Goal: Task Accomplishment & Management: Use online tool/utility

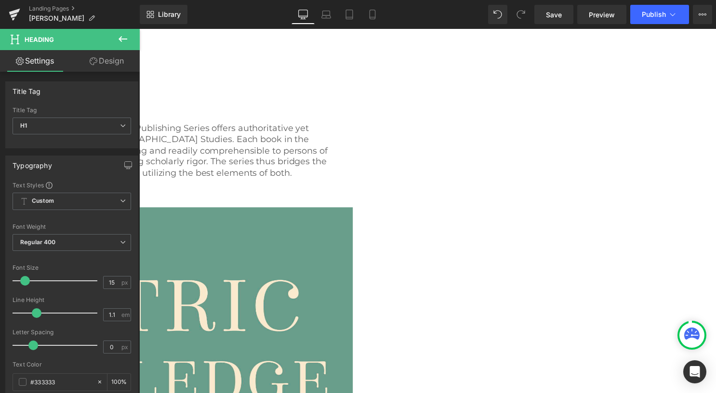
scroll to position [144, 0]
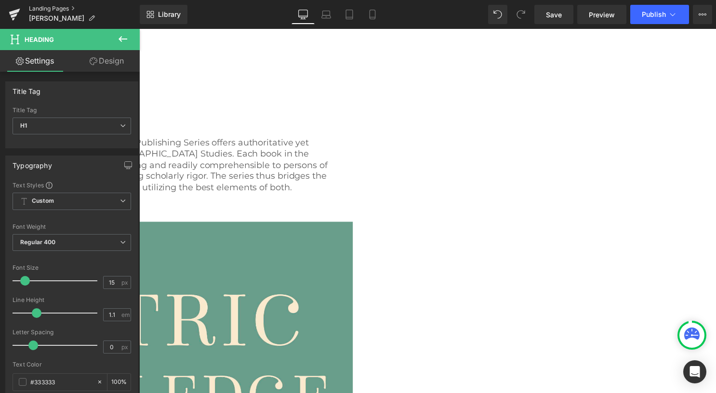
click at [58, 7] on link "Landing Pages" at bounding box center [84, 9] width 111 height 8
click at [561, 13] on span "Save" at bounding box center [554, 15] width 16 height 10
click at [45, 7] on link "Landing Pages" at bounding box center [84, 9] width 111 height 8
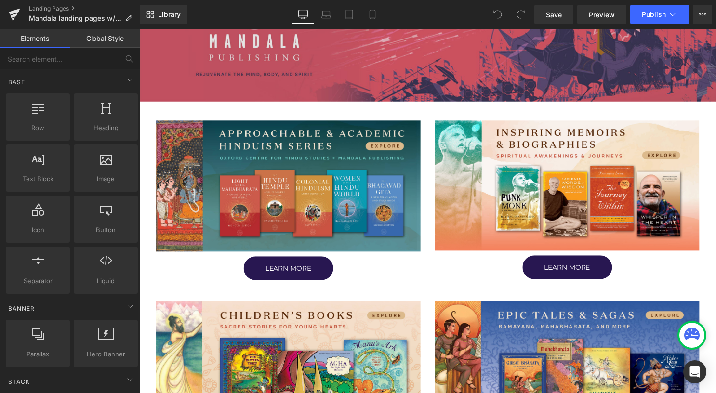
scroll to position [241, 0]
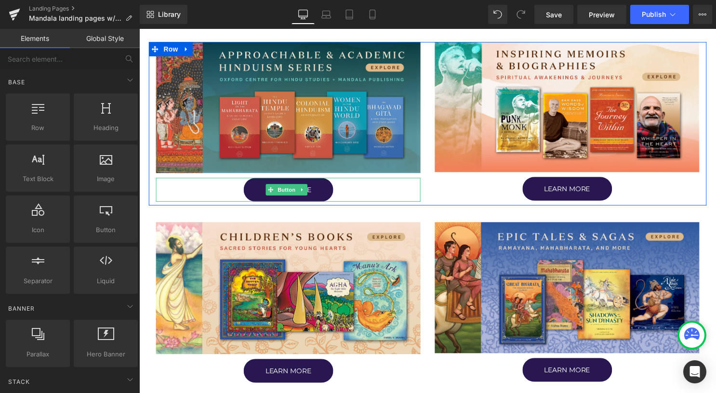
click at [294, 190] on span "Button" at bounding box center [288, 192] width 22 height 12
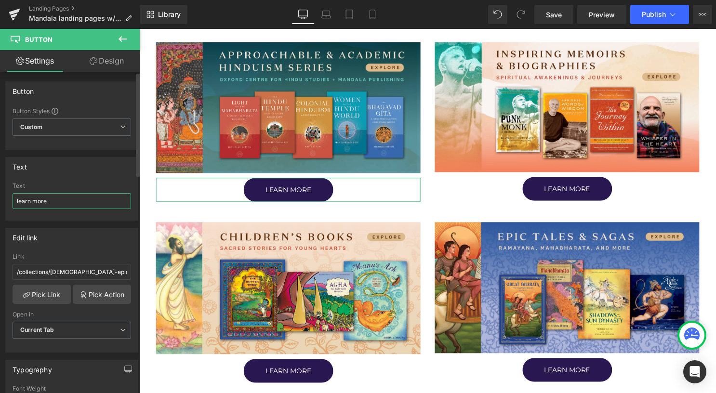
drag, startPoint x: 76, startPoint y: 196, endPoint x: 5, endPoint y: 198, distance: 71.3
click at [5, 198] on div "Text learn more Text learn more" at bounding box center [71, 189] width 133 height 64
type input "SHOP NOW"
drag, startPoint x: 61, startPoint y: 200, endPoint x: 16, endPoint y: 200, distance: 44.3
click at [16, 200] on input "SHOP NOW" at bounding box center [72, 201] width 118 height 16
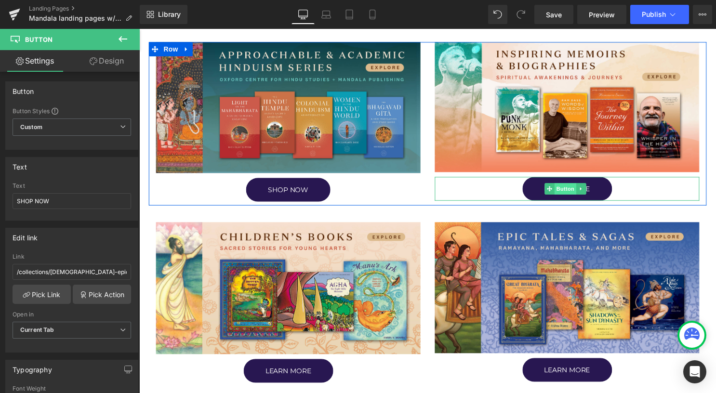
click at [559, 191] on span "Button" at bounding box center [570, 191] width 22 height 12
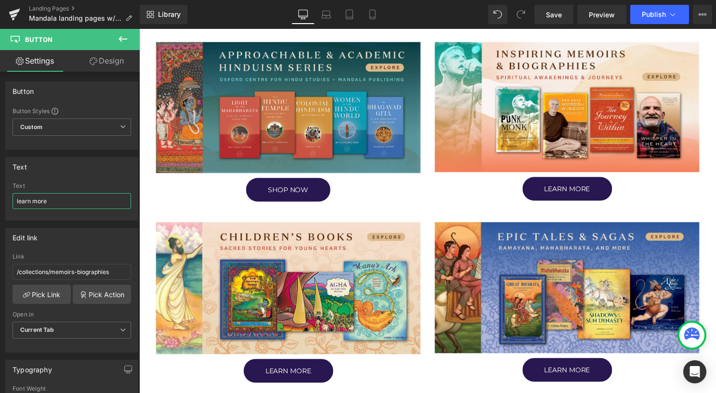
drag, startPoint x: 67, startPoint y: 197, endPoint x: -2, endPoint y: 196, distance: 69.4
click at [0, 196] on html "Button You are previewing how the will restyle your page. You can not edit Elem…" at bounding box center [358, 196] width 716 height 393
paste input "SHOP NOW"
type input "SHOP NOW"
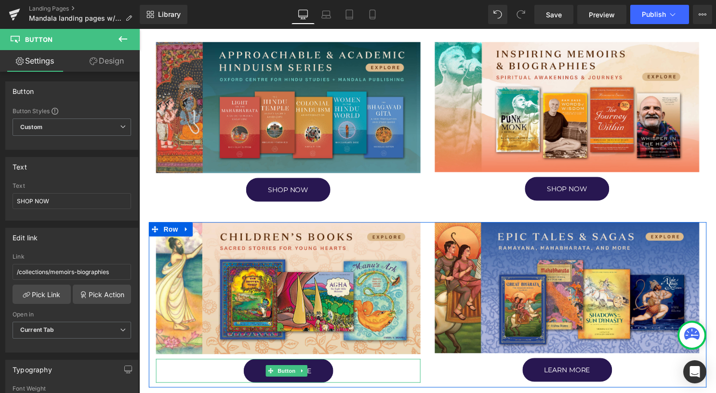
click at [289, 370] on span "Button" at bounding box center [288, 375] width 22 height 12
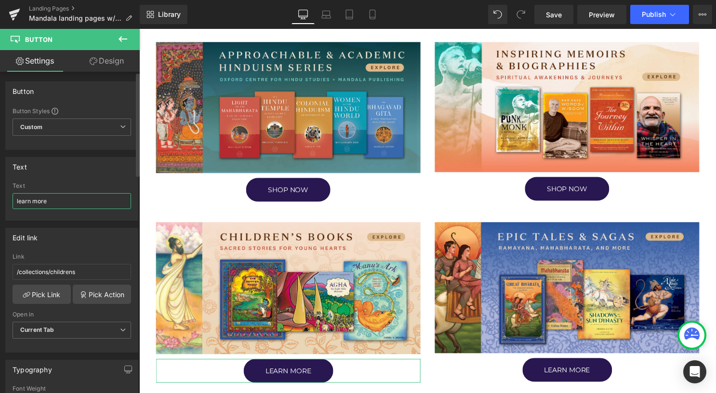
drag, startPoint x: 60, startPoint y: 202, endPoint x: 7, endPoint y: 201, distance: 53.0
click at [7, 201] on div "learn more Text learn more" at bounding box center [72, 202] width 132 height 38
paste input "SHOP NOW"
type input "SHOP NOW"
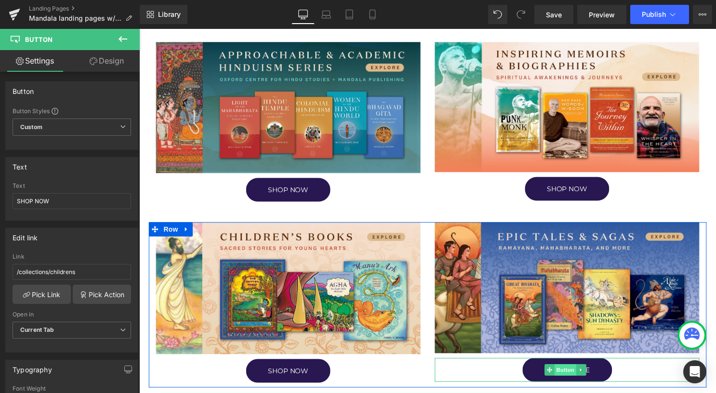
click at [563, 371] on span "Button" at bounding box center [570, 374] width 22 height 12
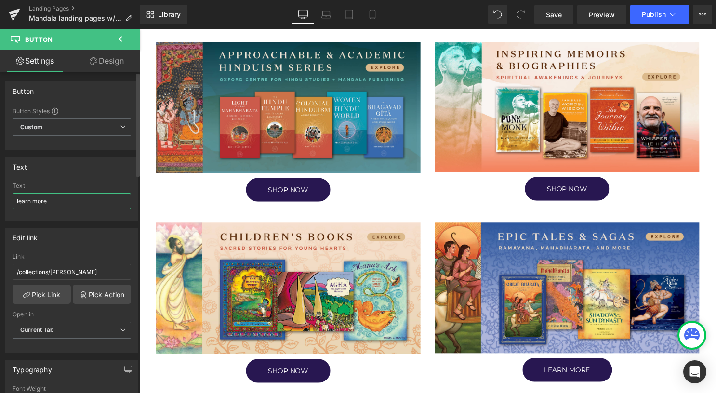
drag, startPoint x: 62, startPoint y: 197, endPoint x: 0, endPoint y: 197, distance: 61.6
click at [0, 197] on html "Button You are previewing how the will restyle your page. You can not edit Elem…" at bounding box center [358, 196] width 716 height 393
paste input "SHOP NOW"
type input "SHOP NOW"
click at [560, 12] on span "Save" at bounding box center [554, 15] width 16 height 10
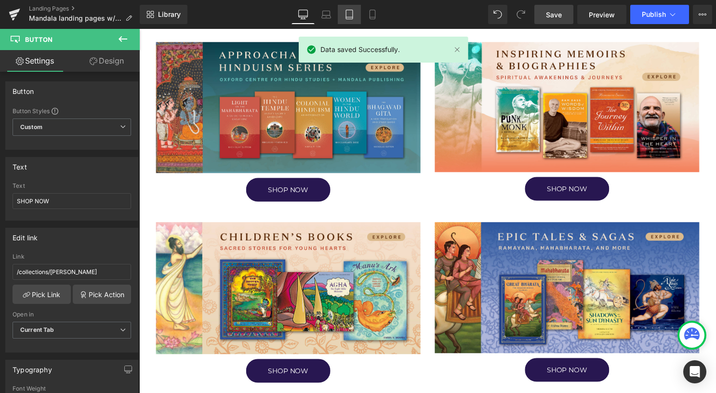
click at [356, 13] on link "Tablet" at bounding box center [349, 14] width 23 height 19
type input "100"
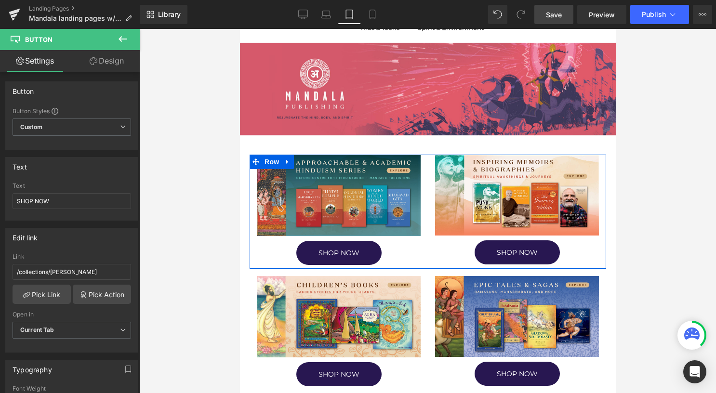
scroll to position [208, 0]
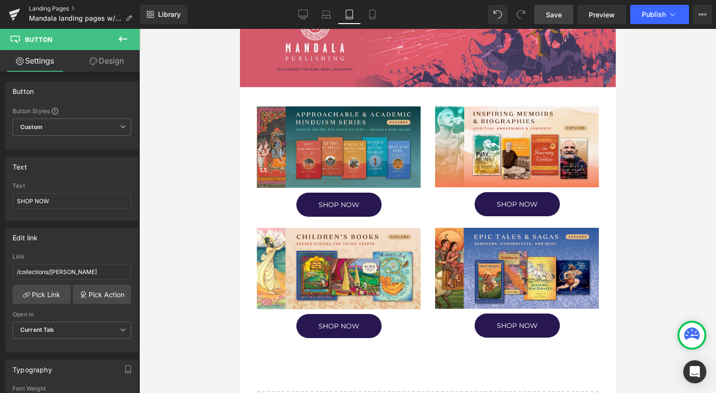
click at [41, 10] on link "Landing Pages" at bounding box center [84, 9] width 111 height 8
